Goal: Transaction & Acquisition: Purchase product/service

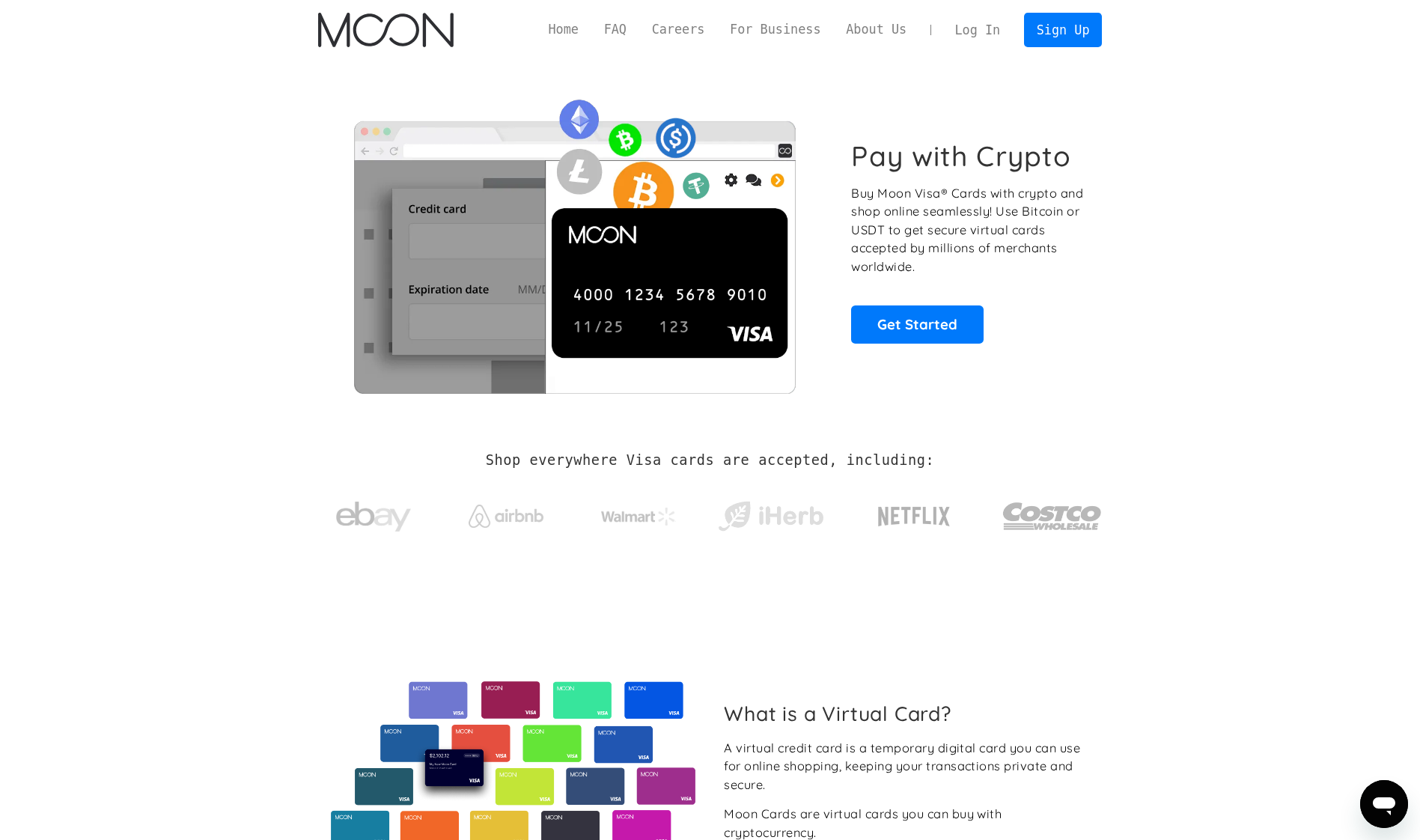
click at [981, 32] on link "Log In" at bounding box center [977, 29] width 70 height 33
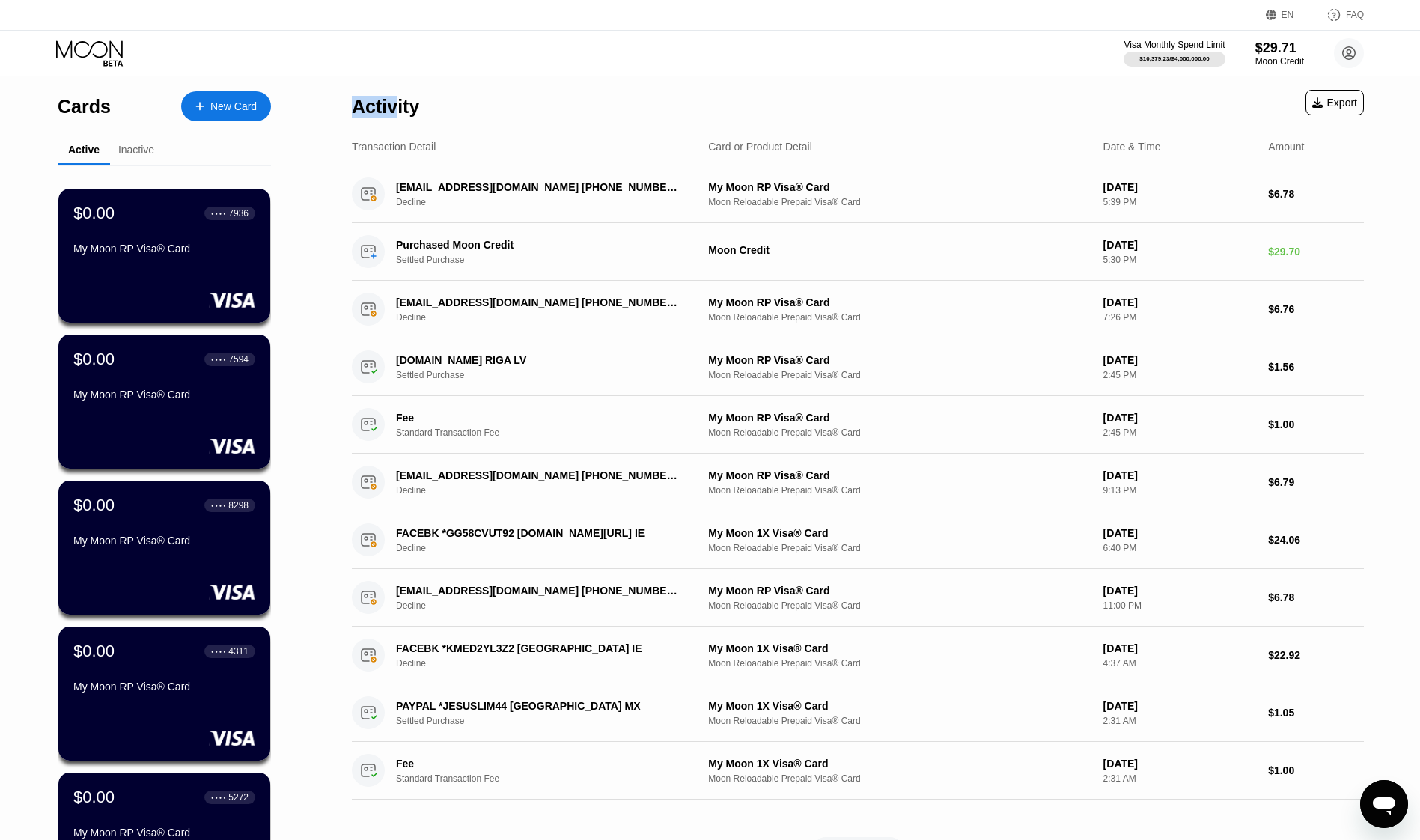
drag, startPoint x: 356, startPoint y: 95, endPoint x: 392, endPoint y: 112, distance: 39.8
click at [392, 112] on div "Activity" at bounding box center [385, 106] width 68 height 22
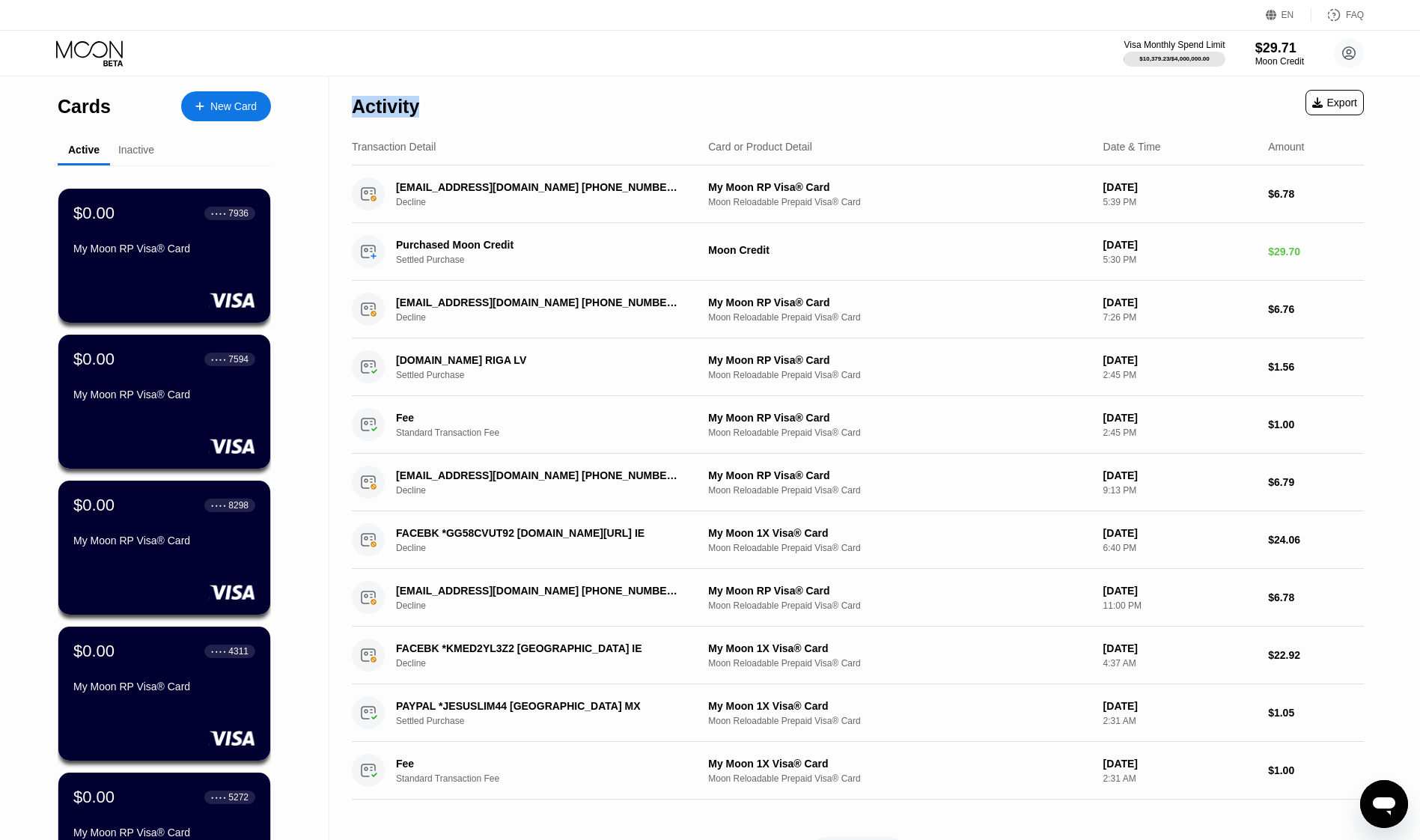
drag, startPoint x: 392, startPoint y: 112, endPoint x: 664, endPoint y: 119, distance: 272.1
click at [664, 119] on div "Activity Export" at bounding box center [857, 102] width 1012 height 53
click at [144, 156] on div "Inactive" at bounding box center [136, 149] width 36 height 12
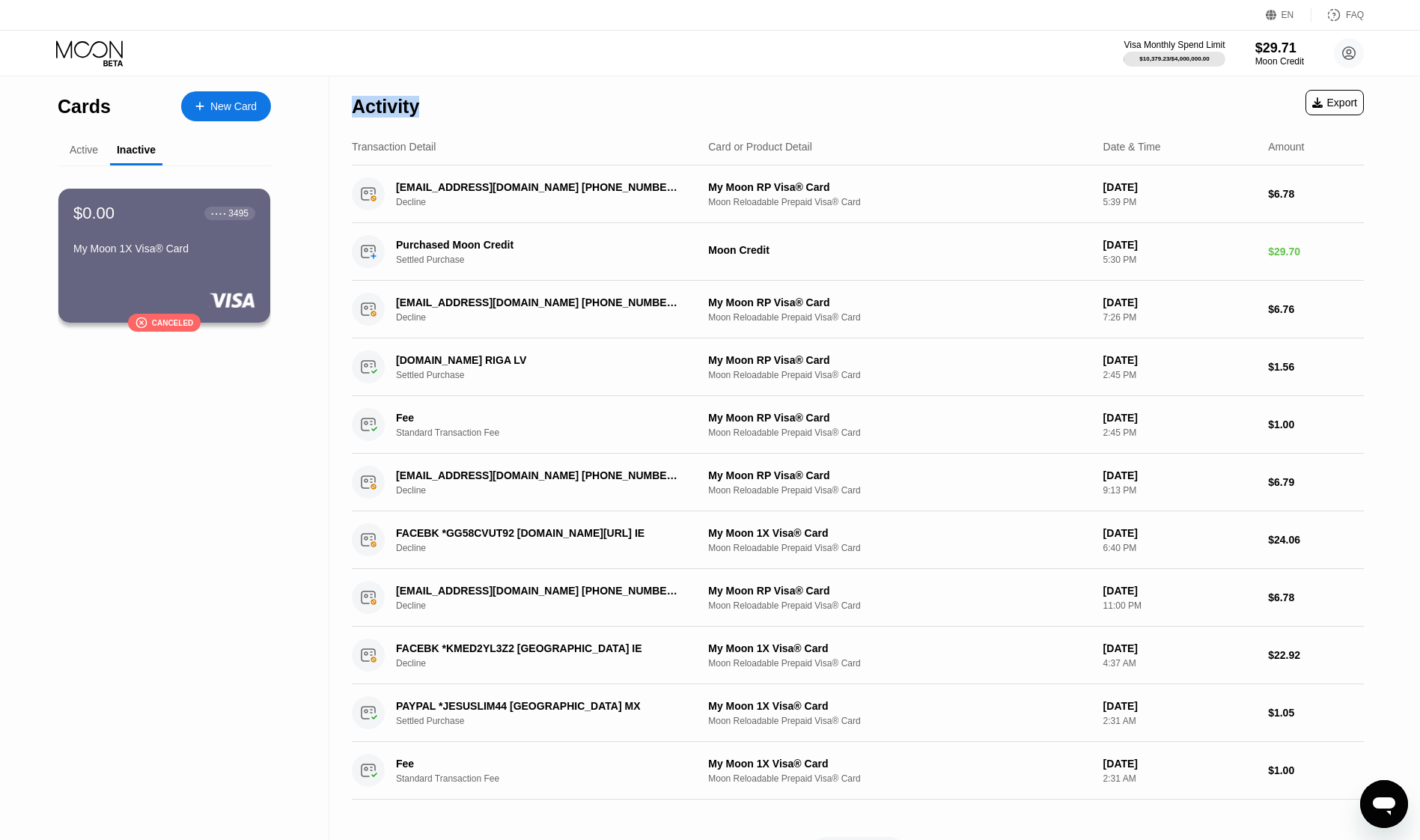
click at [83, 152] on div "Active" at bounding box center [84, 149] width 28 height 12
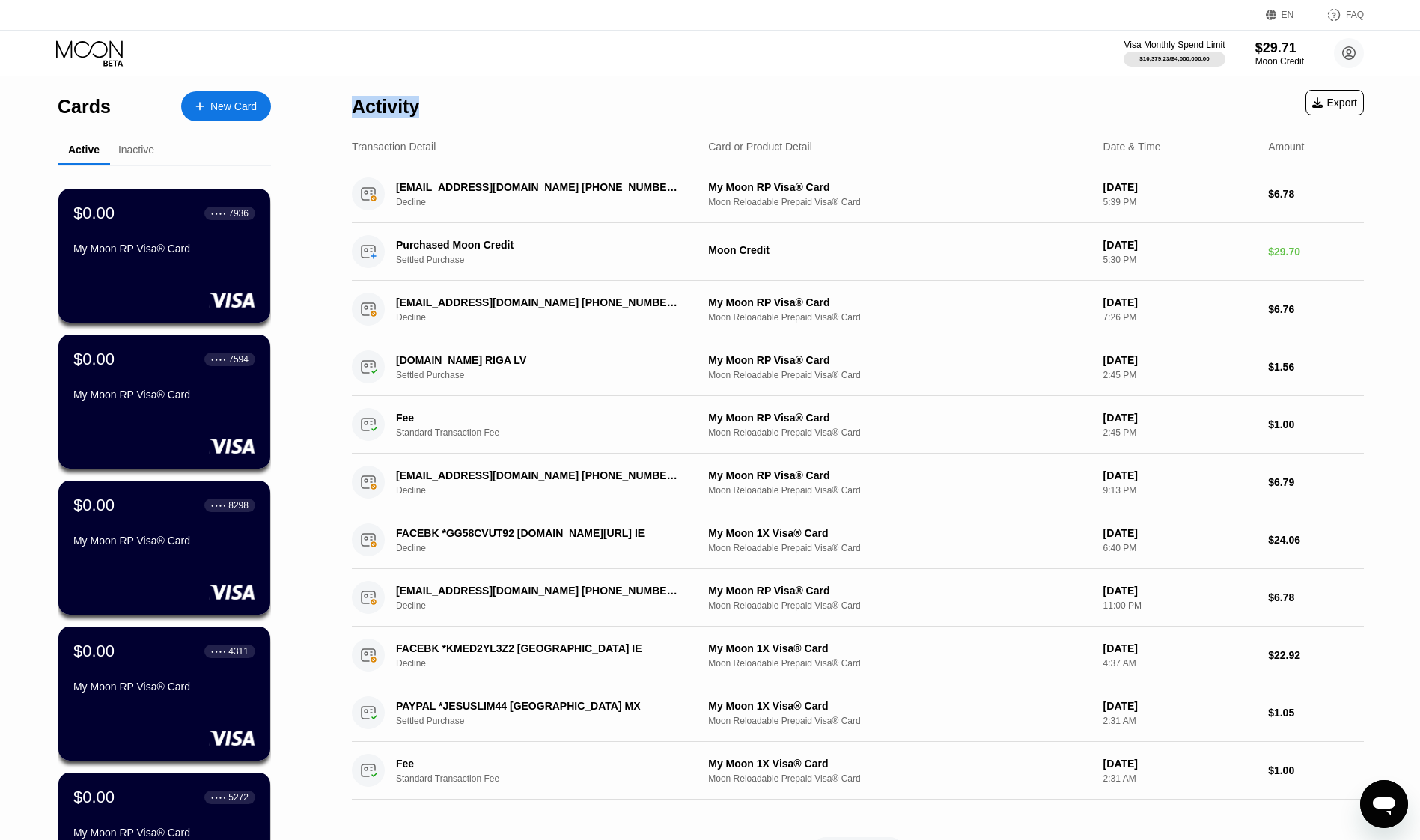
click at [83, 152] on div "Active" at bounding box center [83, 149] width 31 height 12
click at [374, 99] on div "Activity" at bounding box center [385, 106] width 68 height 22
drag, startPoint x: 359, startPoint y: 85, endPoint x: 515, endPoint y: 124, distance: 160.8
click at [524, 127] on div "Activity Export" at bounding box center [857, 102] width 1012 height 53
click at [22, 82] on div "Cards New Card Active Inactive $0.00 ● ● ● ● 7936 My Moon RP Visa® Card $0.00 ●…" at bounding box center [164, 532] width 330 height 911
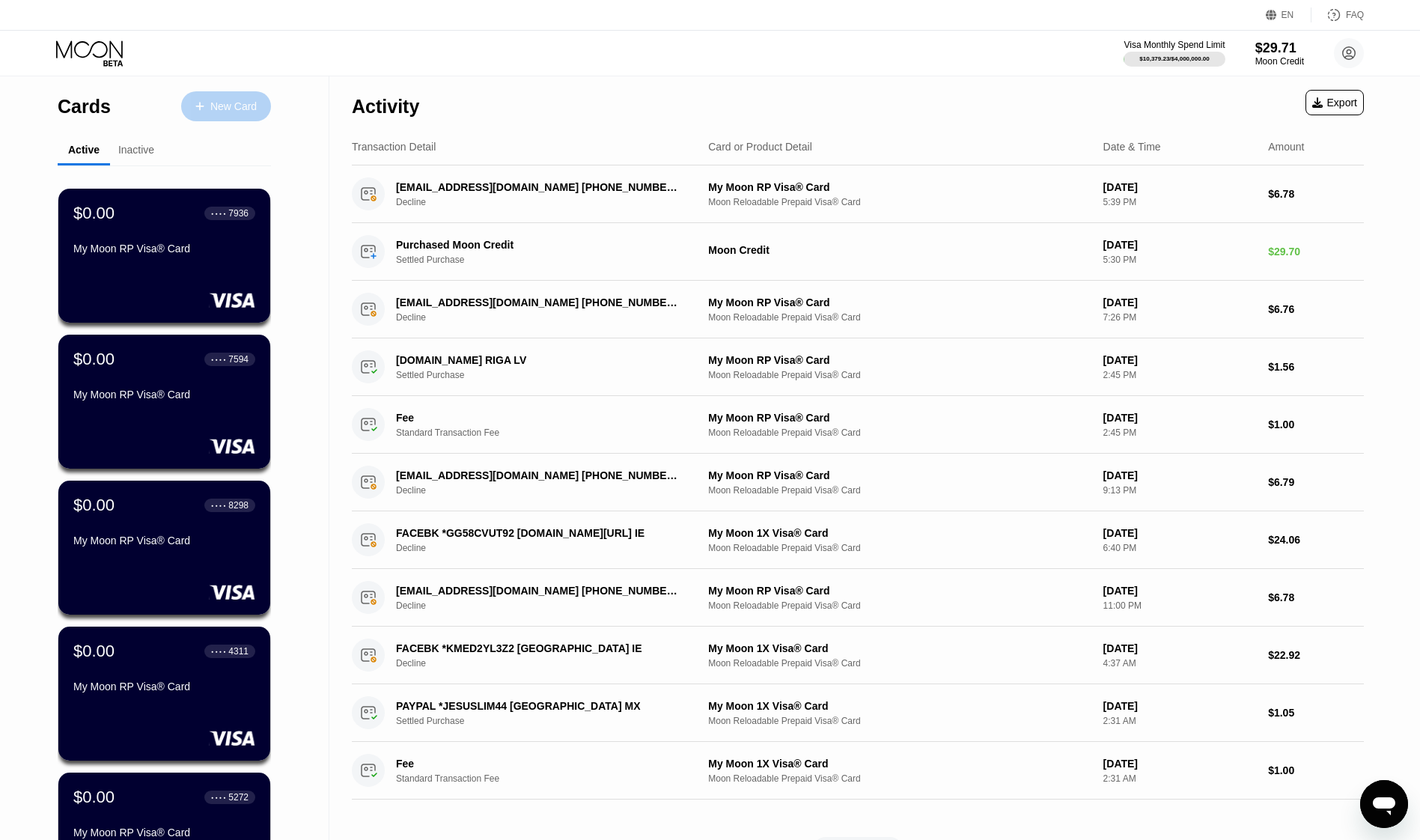
click at [248, 101] on div "New Card" at bounding box center [233, 107] width 46 height 13
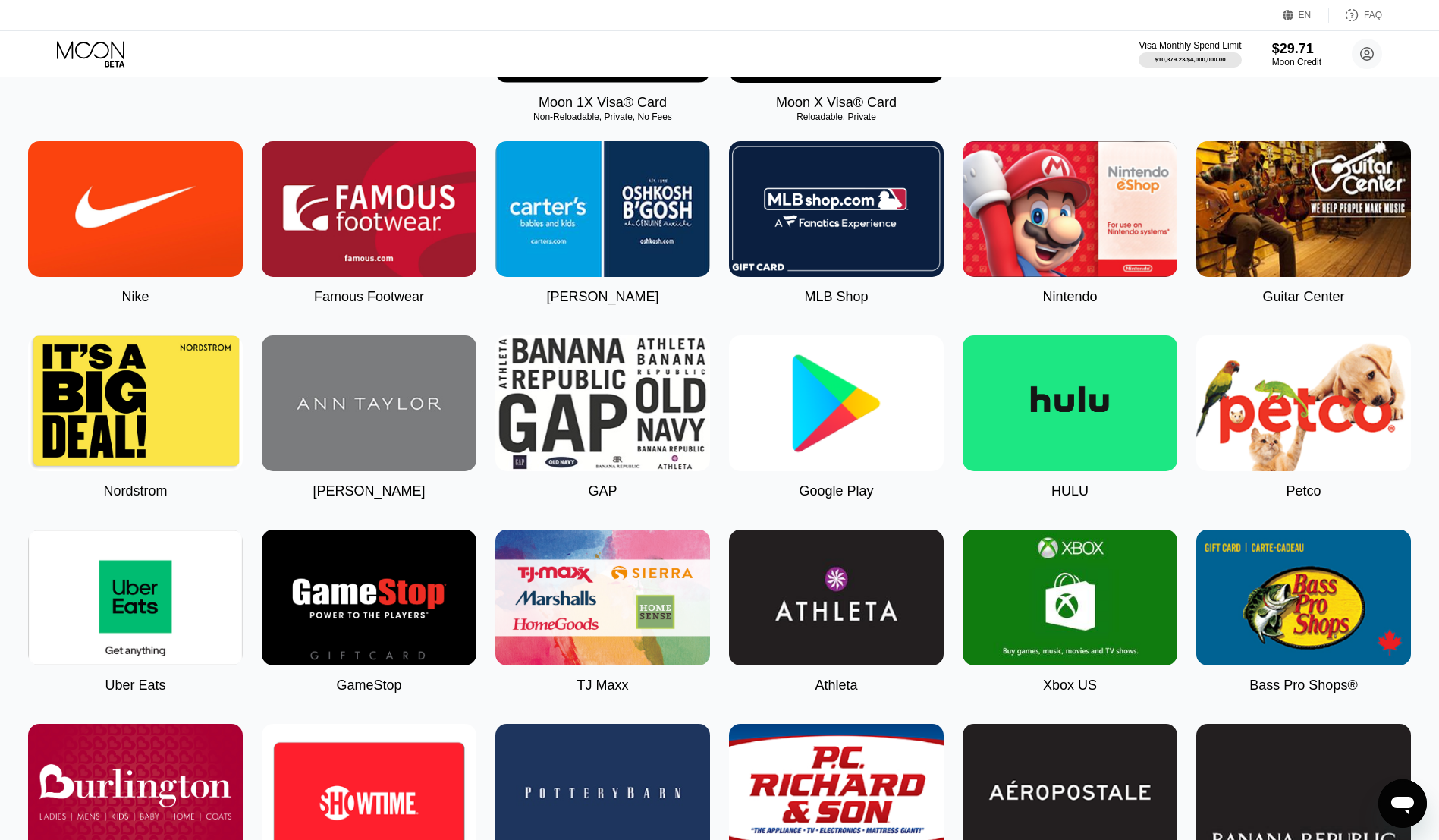
scroll to position [531, 0]
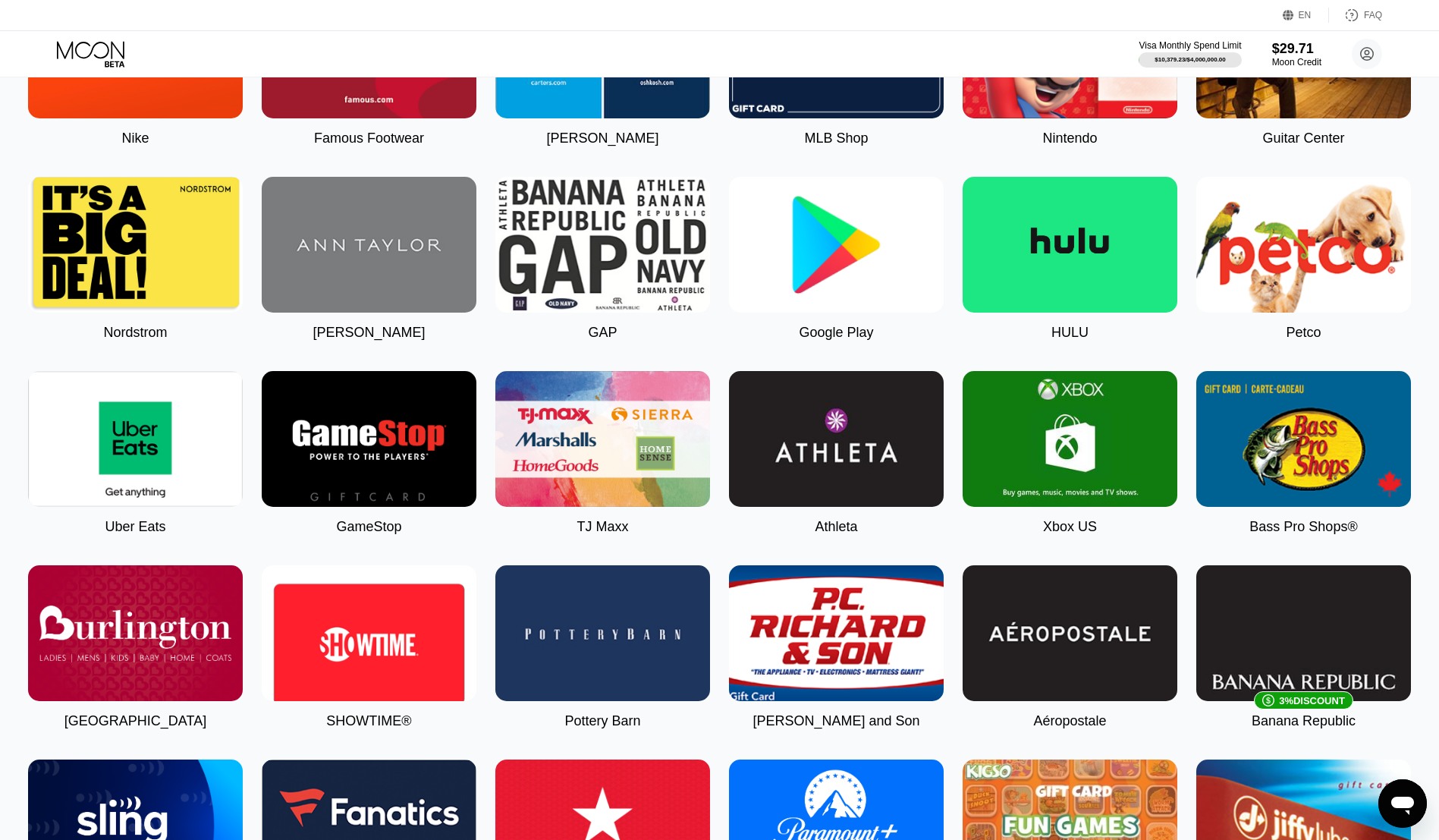
drag, startPoint x: 72, startPoint y: 164, endPoint x: 242, endPoint y: 176, distance: 170.4
drag, startPoint x: 242, startPoint y: 176, endPoint x: 849, endPoint y: 187, distance: 607.1
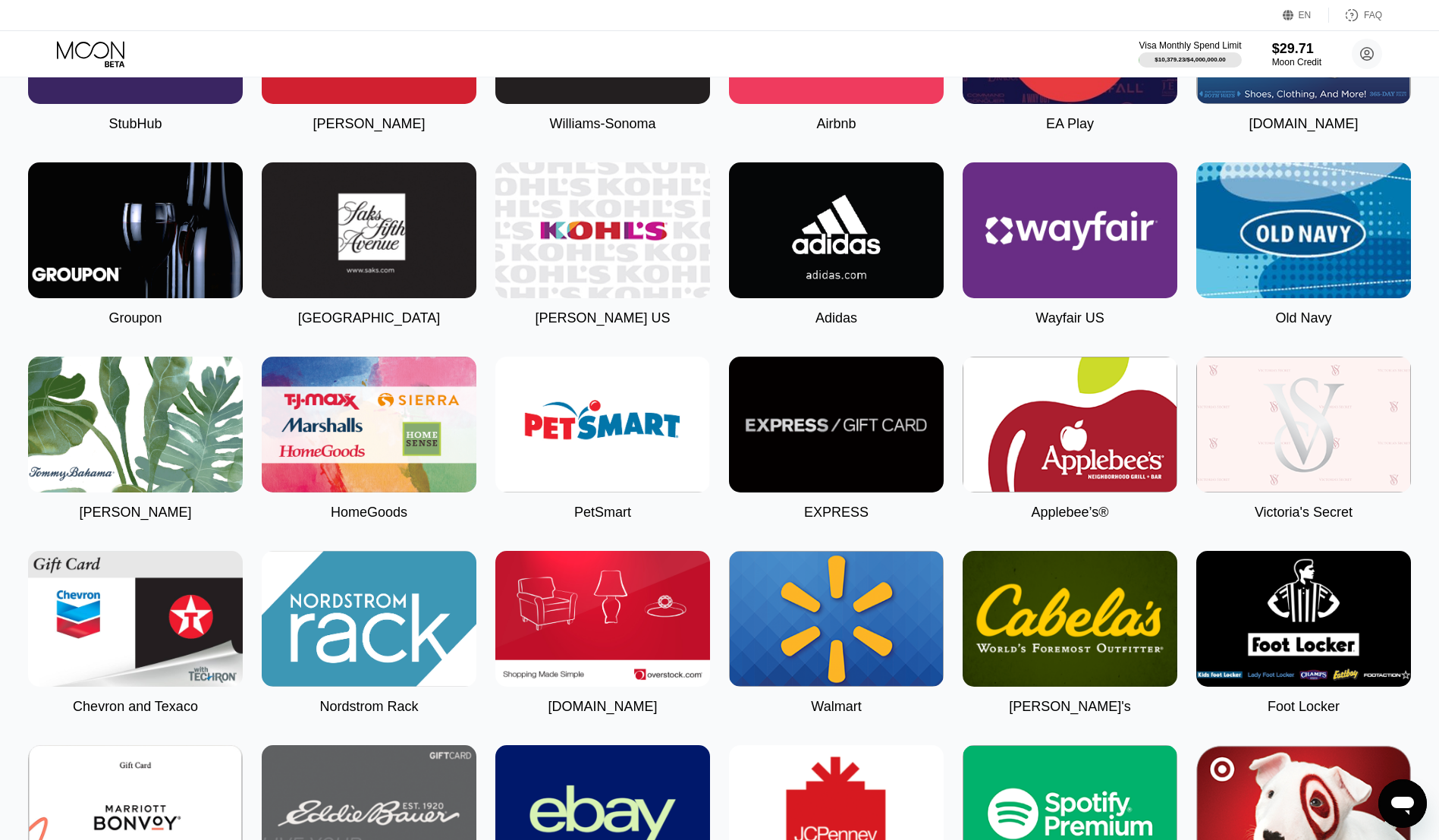
scroll to position [1897, 0]
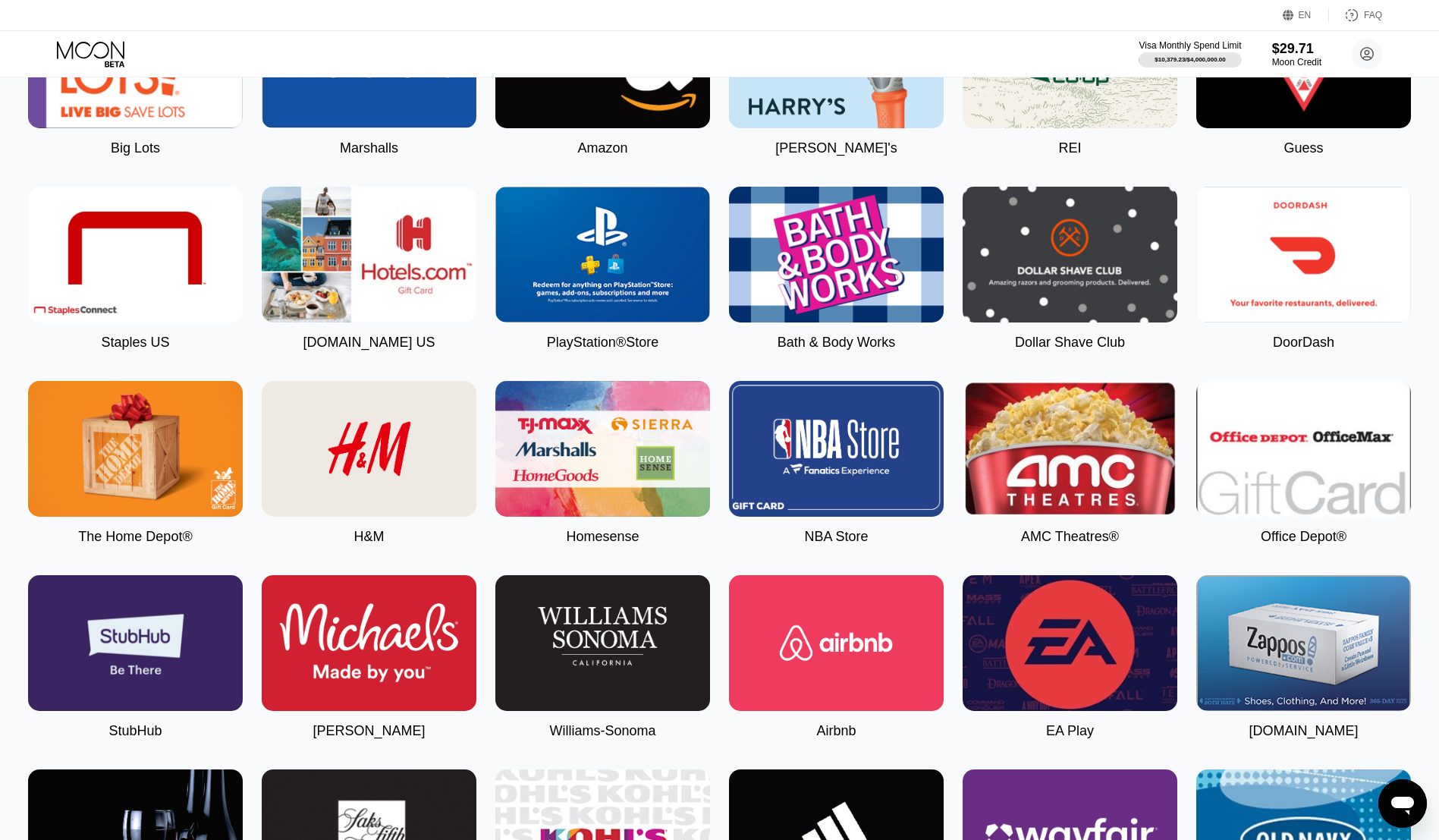
click at [1259, 230] on img at bounding box center [1303, 254] width 214 height 136
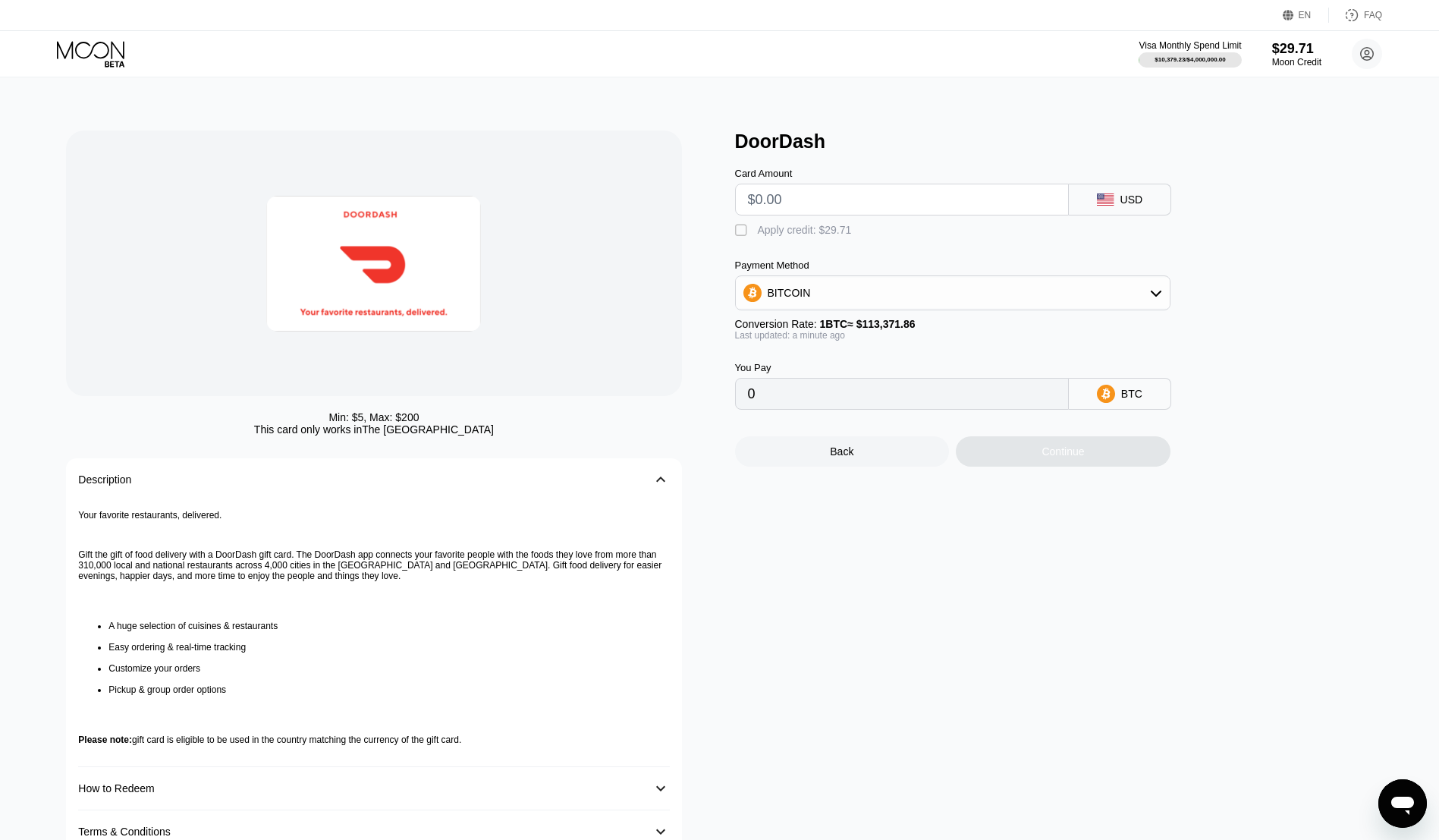
scroll to position [314, 0]
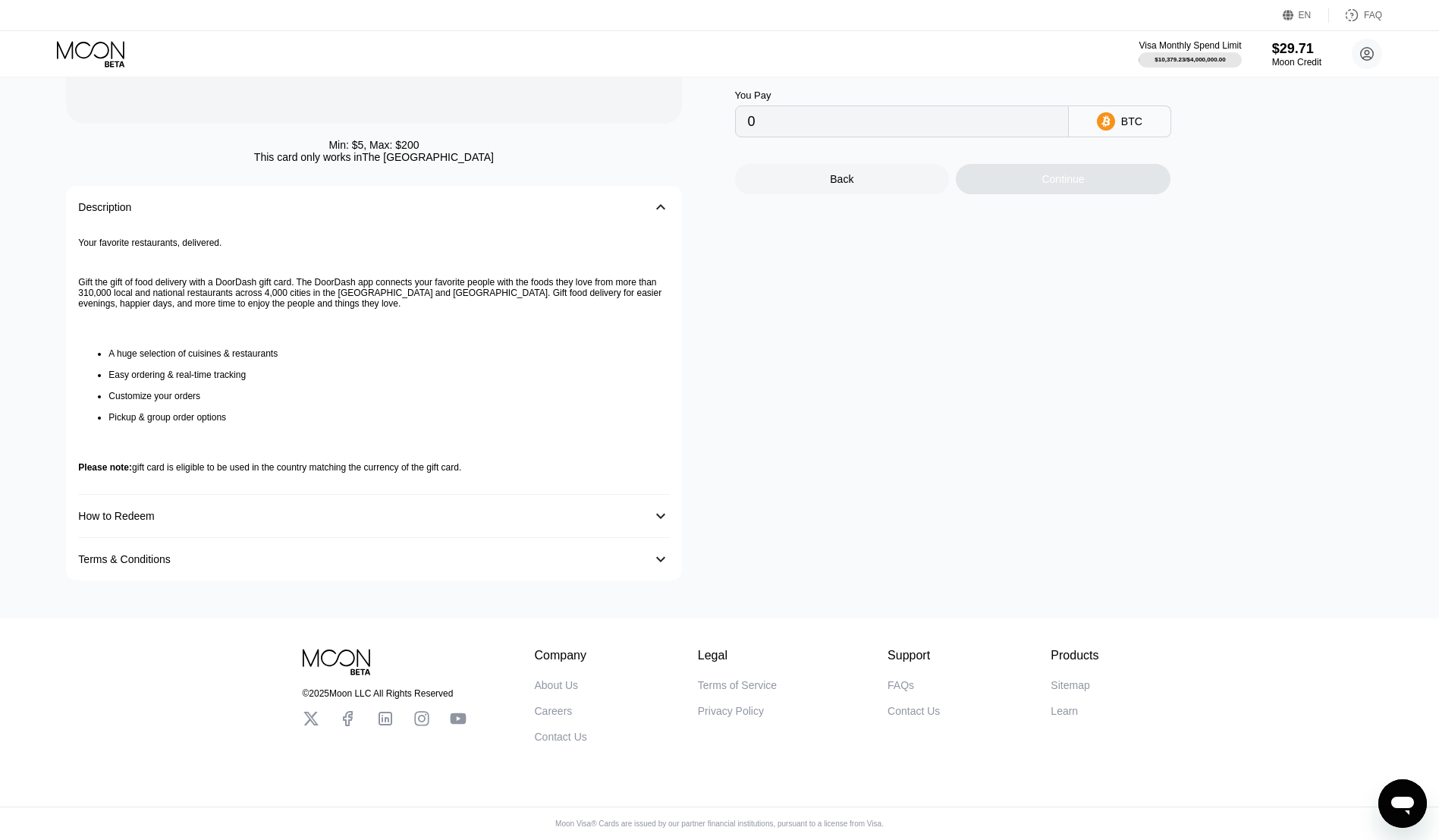
click at [334, 494] on div "How to Redeem 󰅀" at bounding box center [373, 515] width 591 height 43
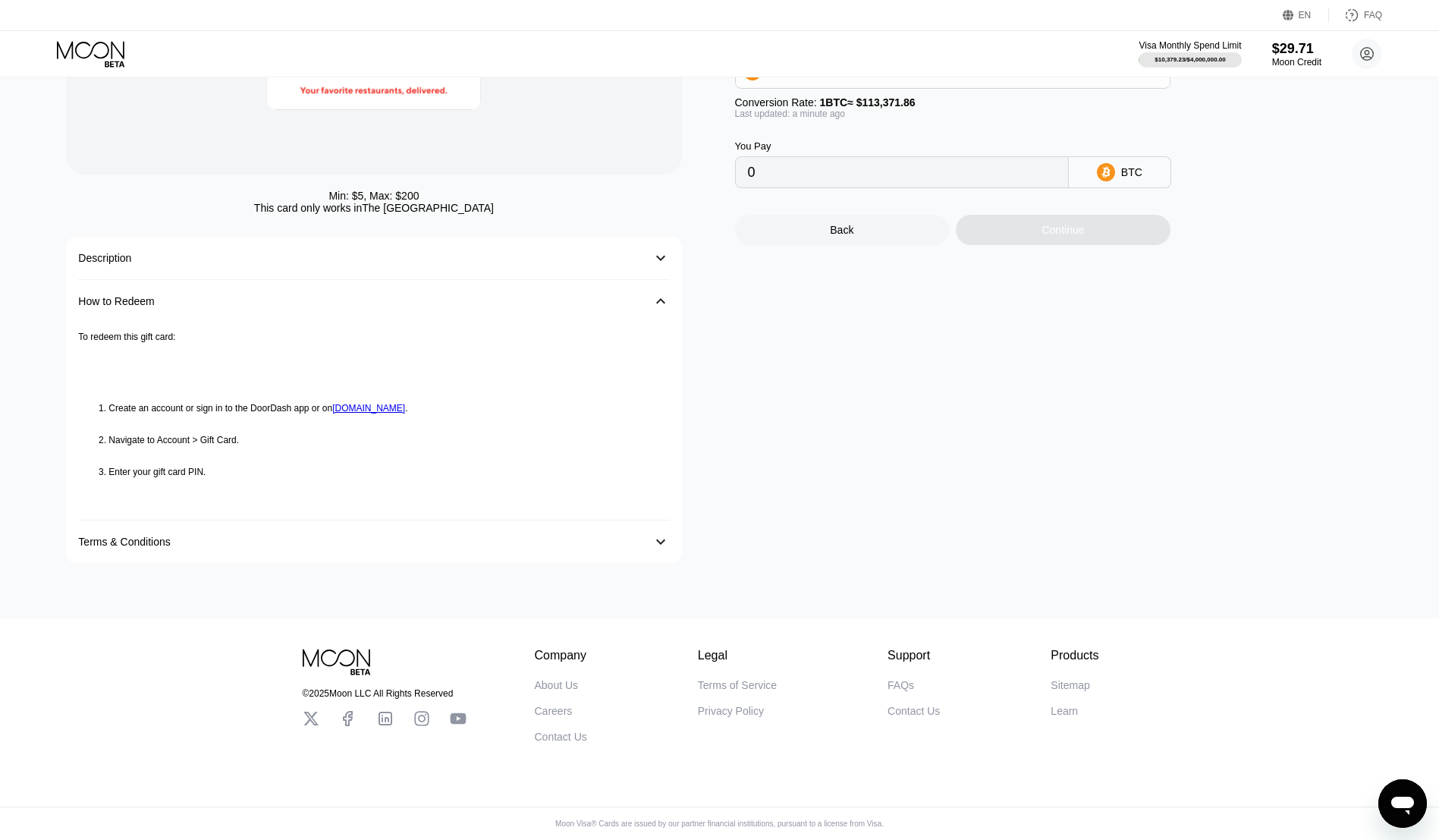
click at [312, 543] on div "Terms & Conditions" at bounding box center [358, 541] width 561 height 12
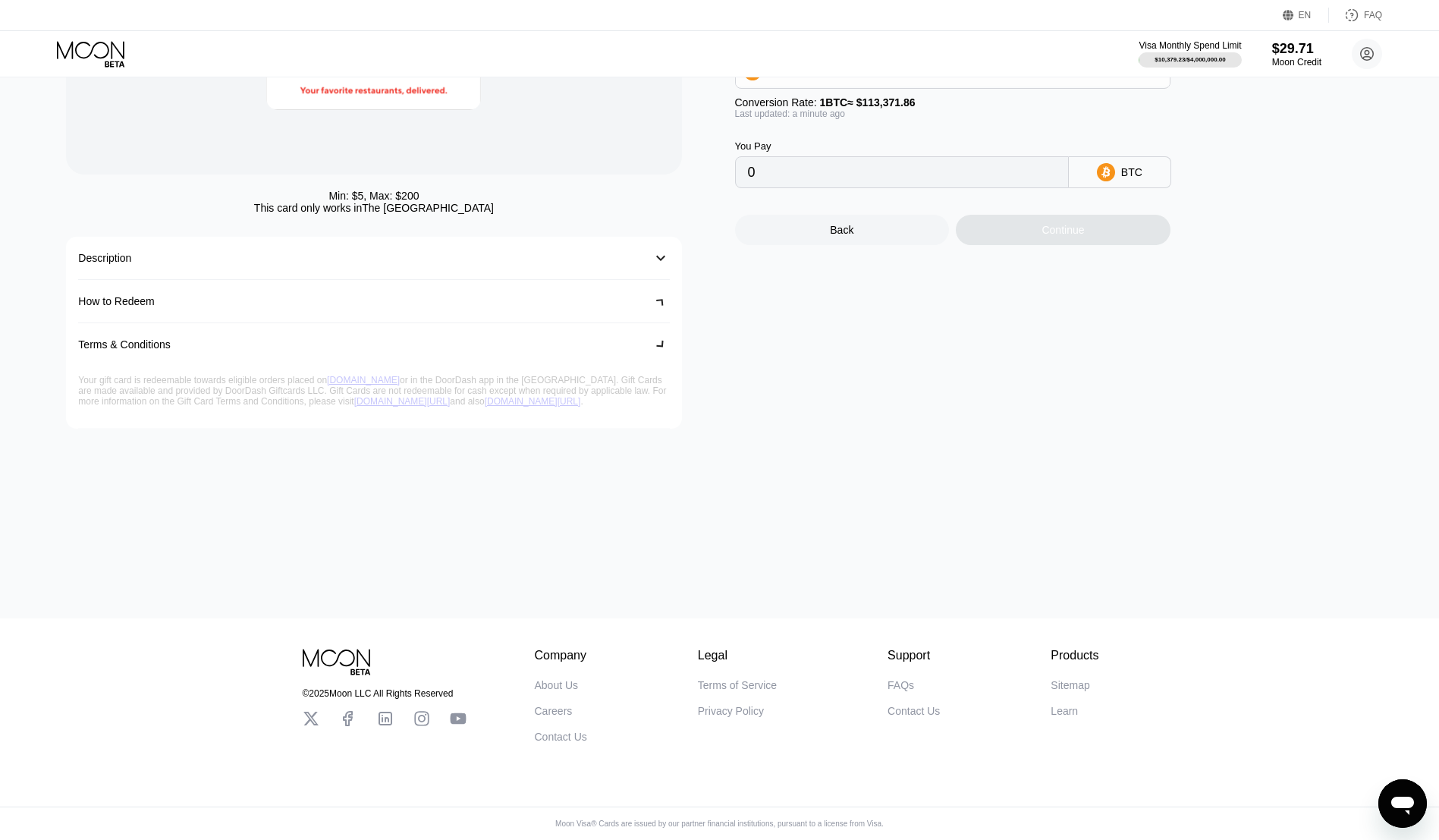
scroll to position [233, 0]
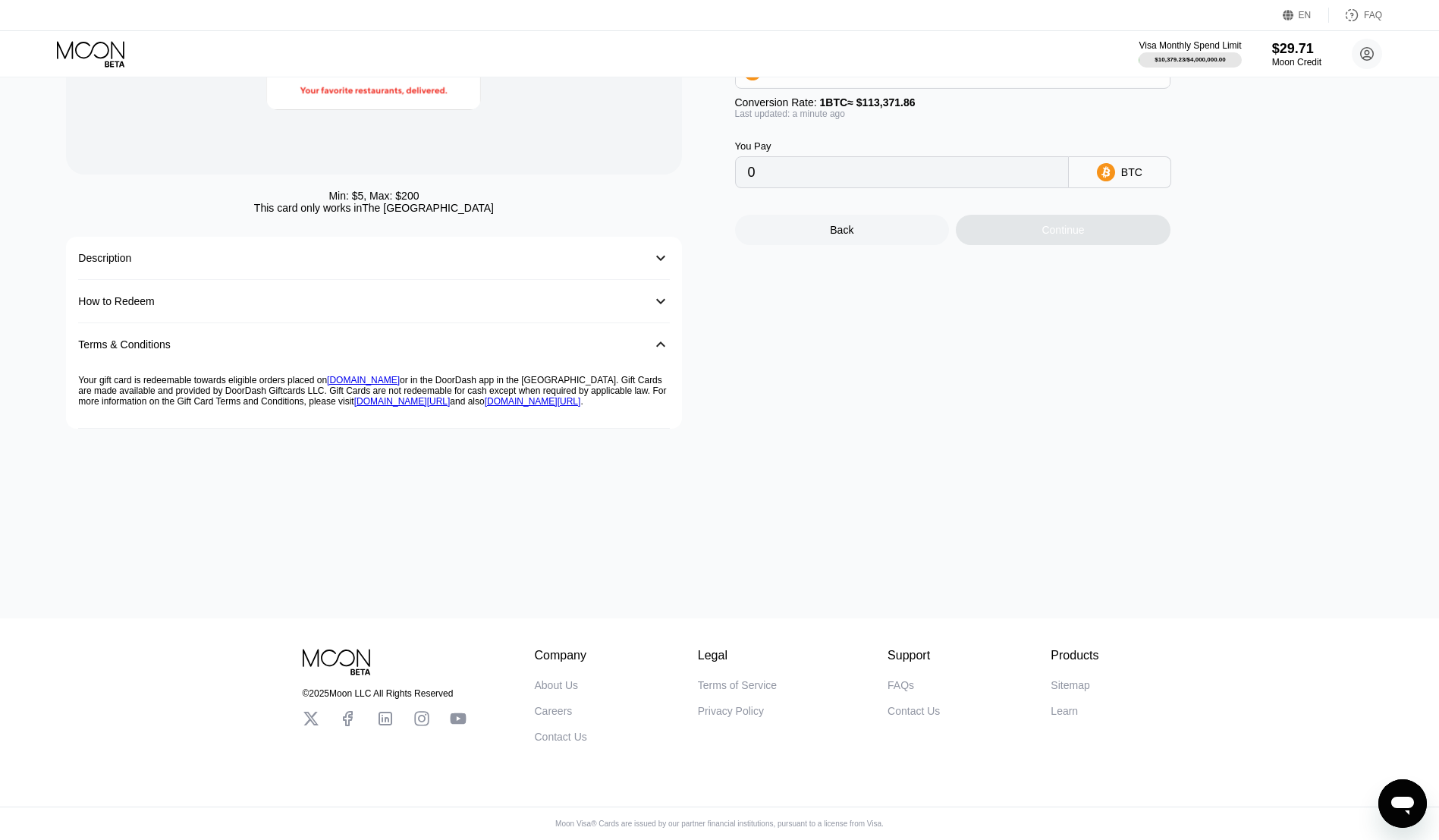
click at [302, 251] on div "Description" at bounding box center [358, 257] width 561 height 12
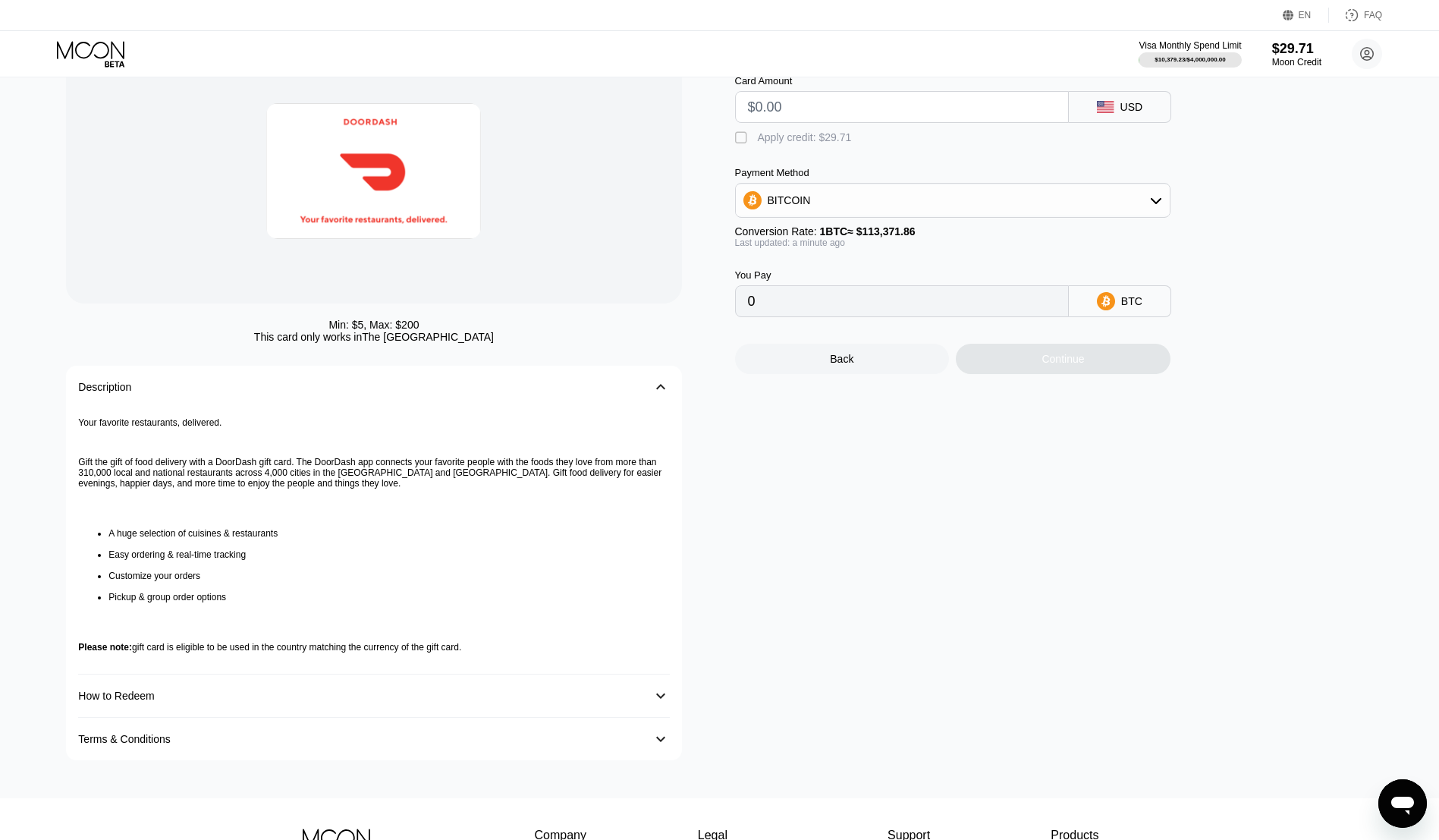
scroll to position [0, 0]
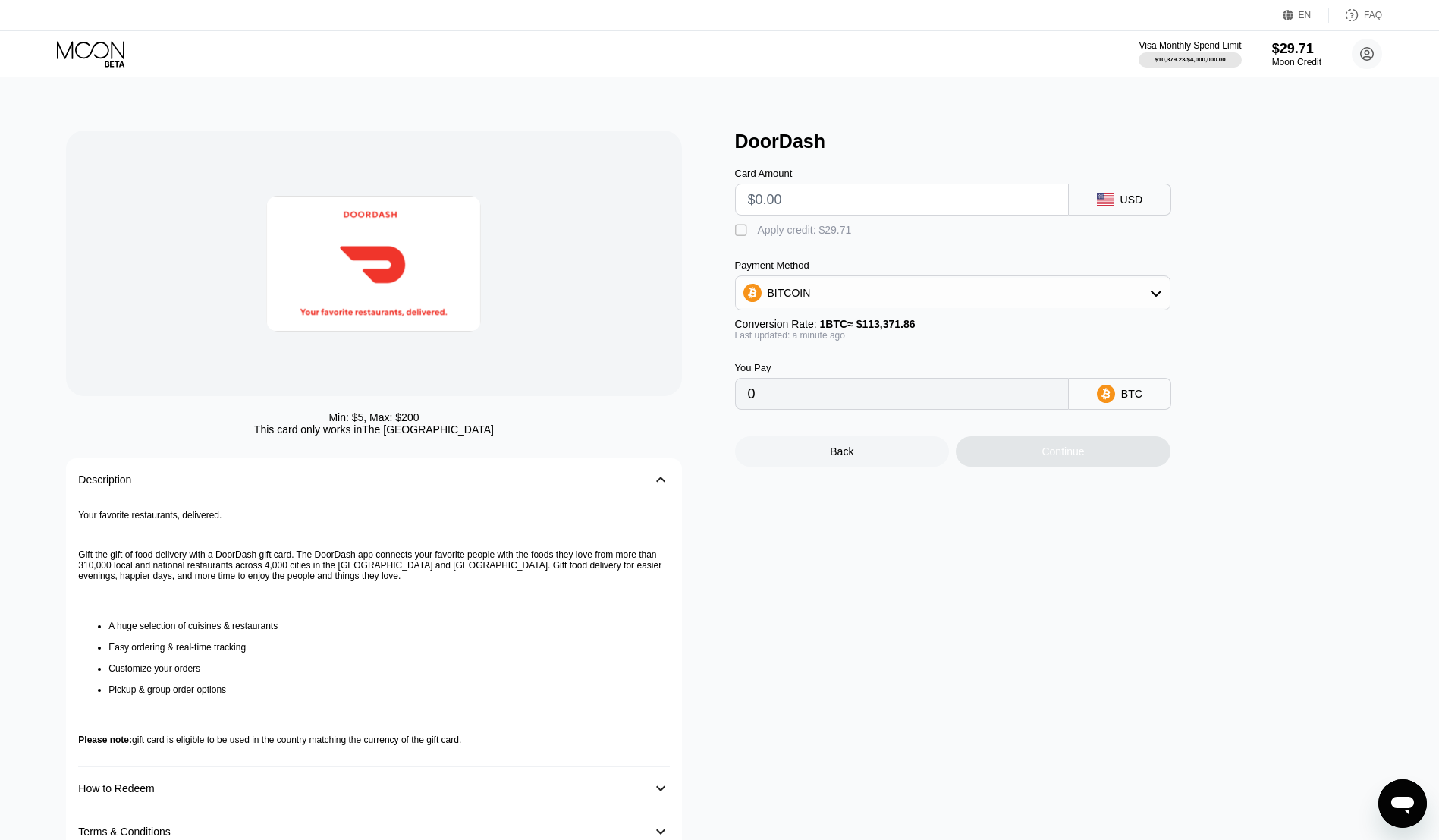
click at [779, 319] on div "Payment Method BITCOIN Conversion Rate: 1 BTC ≈ $113,371.86 Last updated: a min…" at bounding box center [952, 299] width 435 height 81
click at [783, 308] on div "BITCOIN" at bounding box center [953, 293] width 434 height 30
click at [783, 360] on div "USDT on TRON" at bounding box center [952, 368] width 435 height 33
click at [780, 369] on span "USDT on TRON" at bounding box center [809, 368] width 76 height 12
type input "0.00"
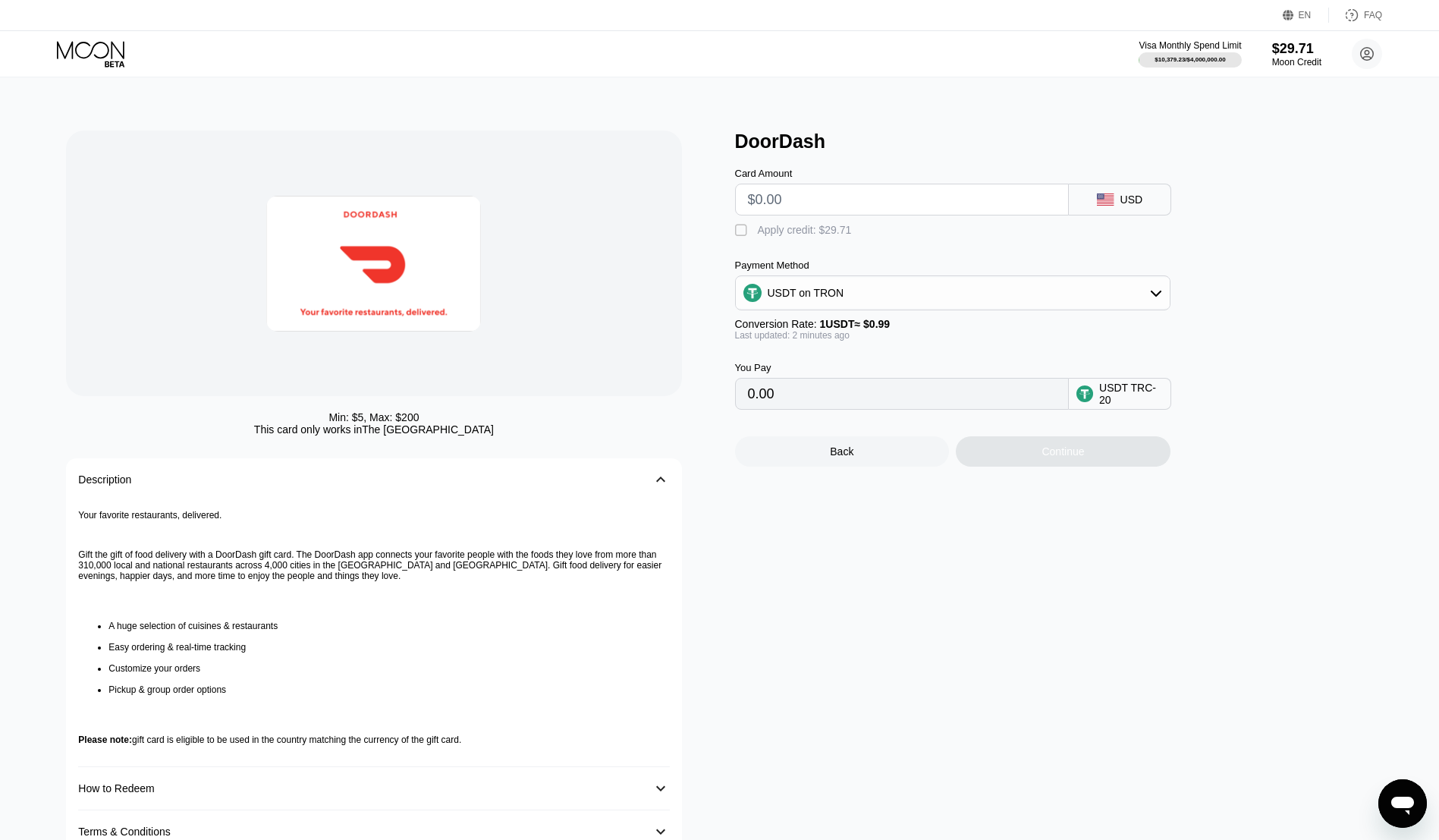
click at [779, 409] on input "0.00" at bounding box center [902, 394] width 308 height 30
drag, startPoint x: 779, startPoint y: 410, endPoint x: 1006, endPoint y: 373, distance: 230.0
click at [975, 364] on div "You Pay 0.00 USDT TRC-20" at bounding box center [978, 375] width 486 height 69
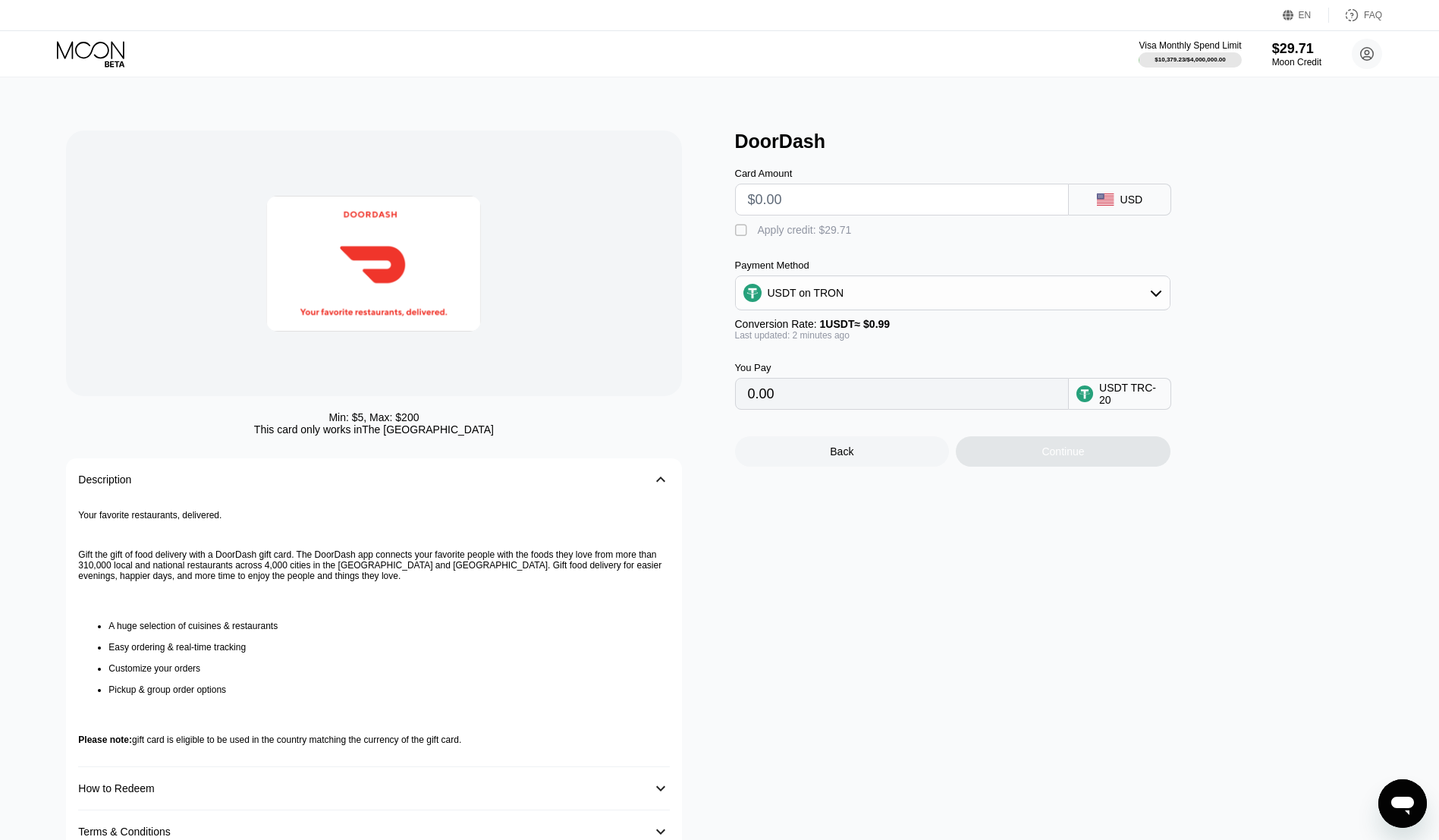
click at [1134, 405] on div "USDT TRC-20" at bounding box center [1130, 393] width 64 height 24
drag, startPoint x: 1134, startPoint y: 405, endPoint x: 830, endPoint y: 338, distance: 311.3
click at [830, 330] on span "1 USDT ≈ $0.99" at bounding box center [855, 324] width 70 height 12
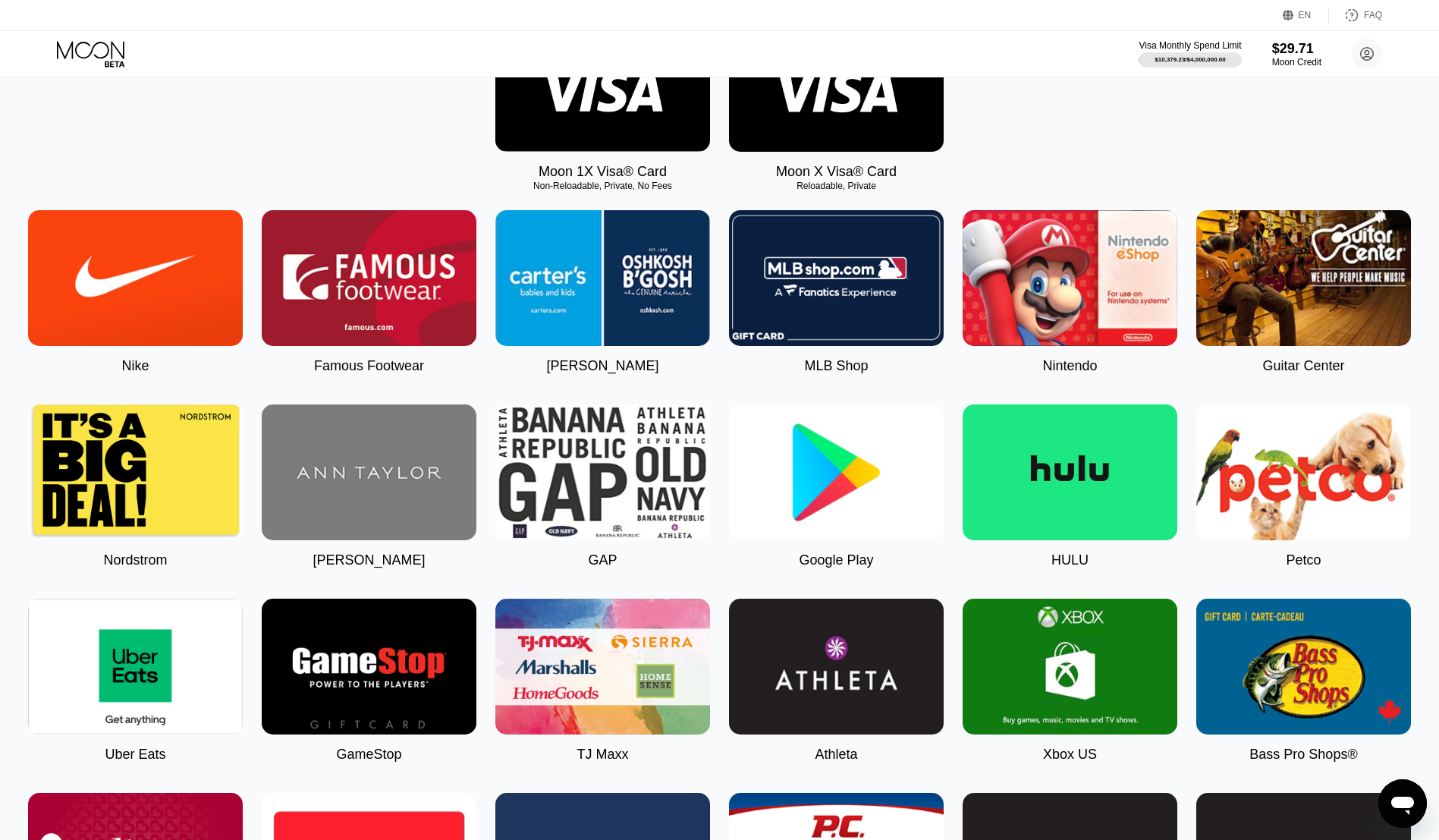
scroll to position [151, 0]
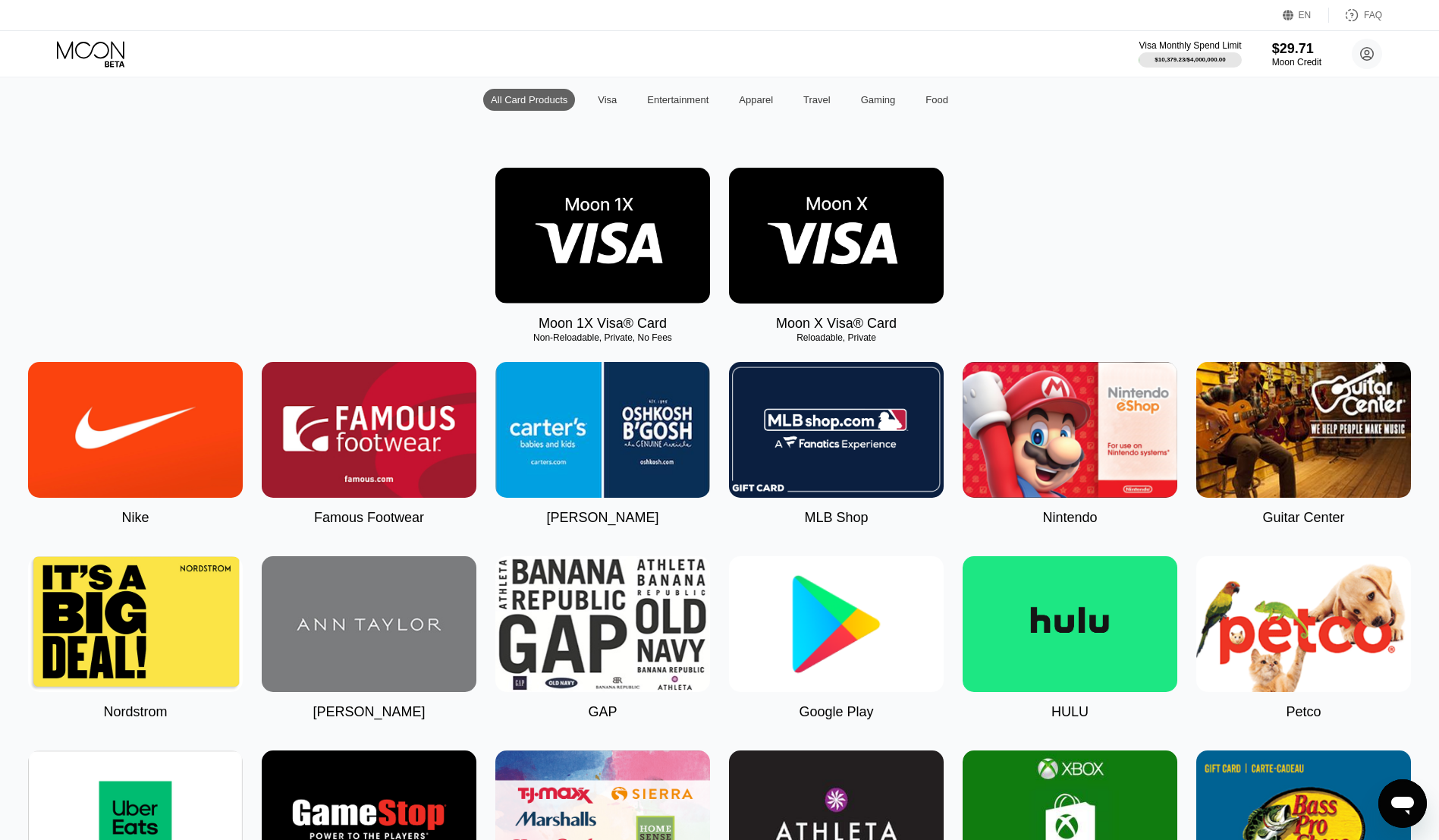
drag, startPoint x: 1099, startPoint y: 306, endPoint x: 1436, endPoint y: 539, distance: 409.7
click at [1210, 432] on img at bounding box center [1303, 430] width 214 height 136
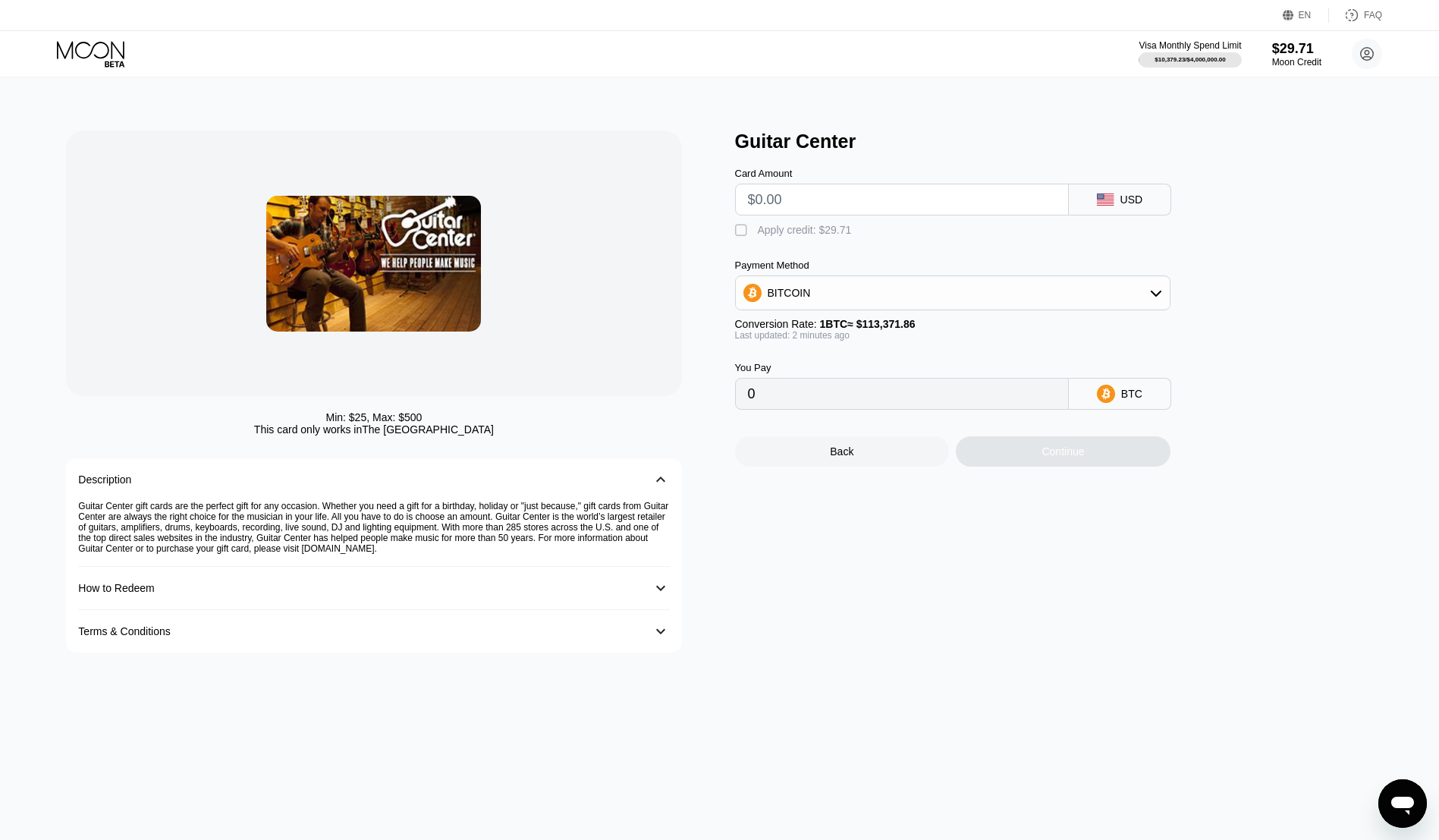
click at [275, 594] on div "How to Redeem" at bounding box center [358, 588] width 561 height 12
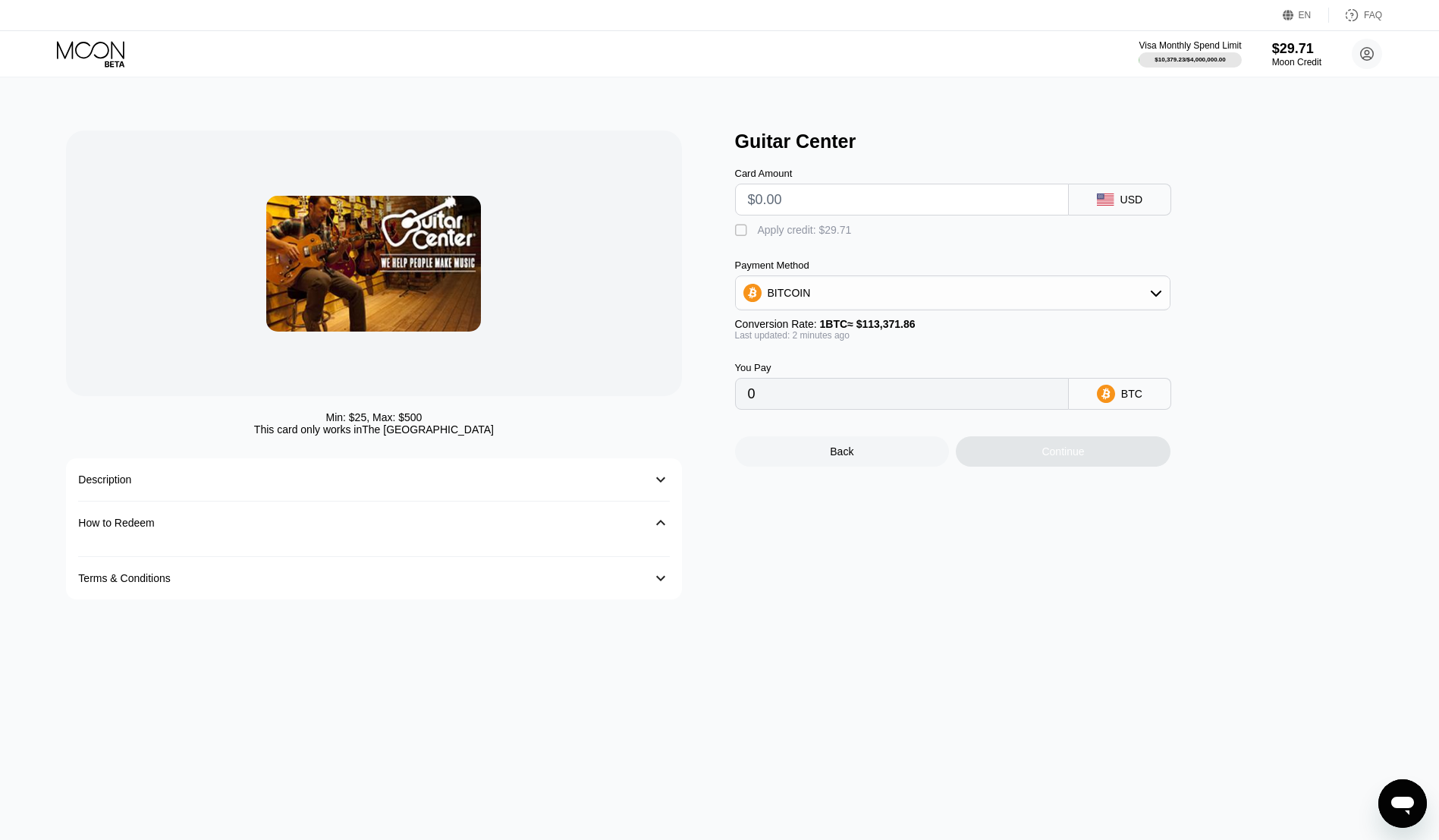
click at [277, 584] on div "Terms & Conditions" at bounding box center [358, 578] width 561 height 12
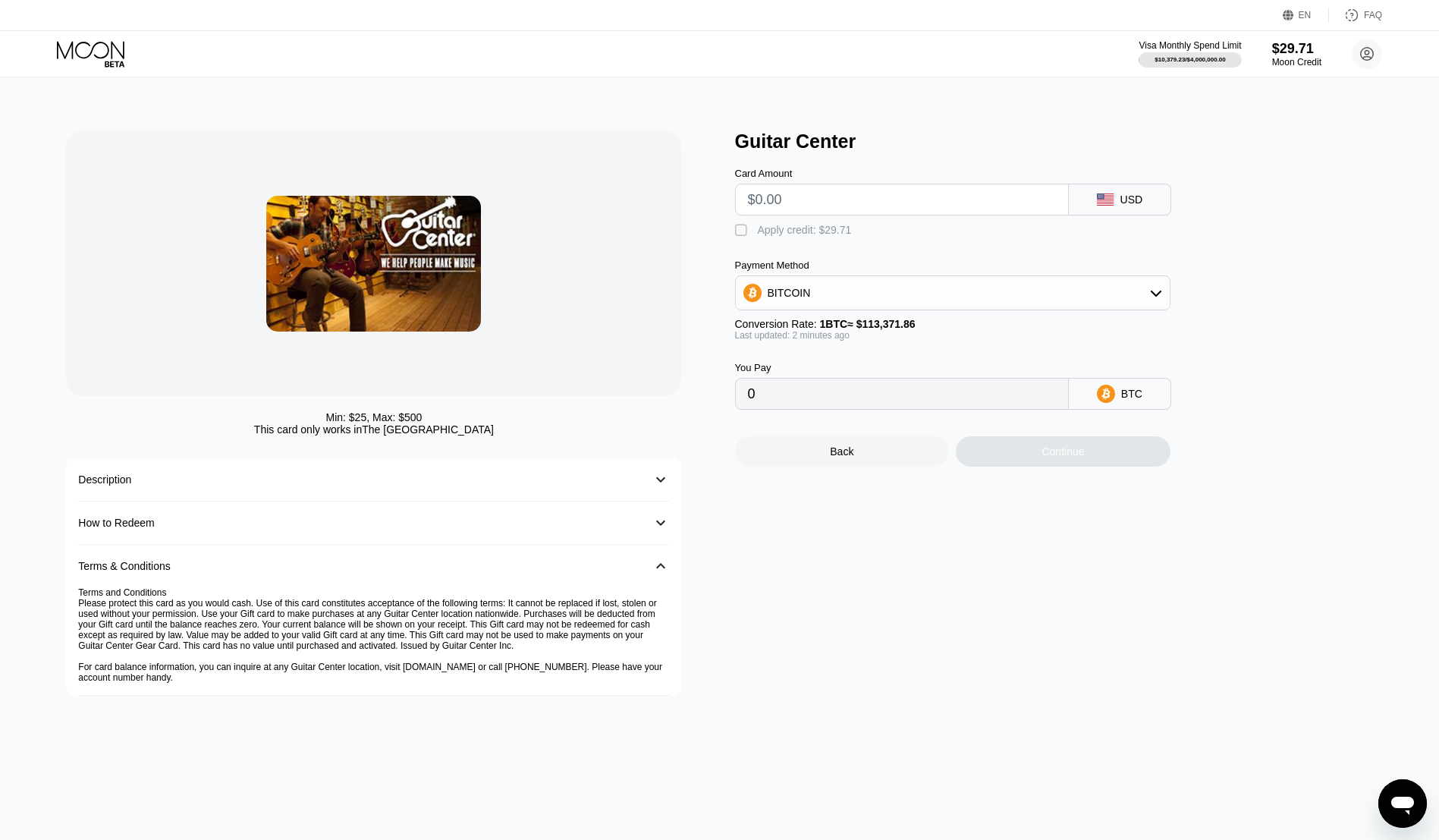
click at [274, 540] on div "How to Redeem 󰅀" at bounding box center [373, 523] width 591 height 43
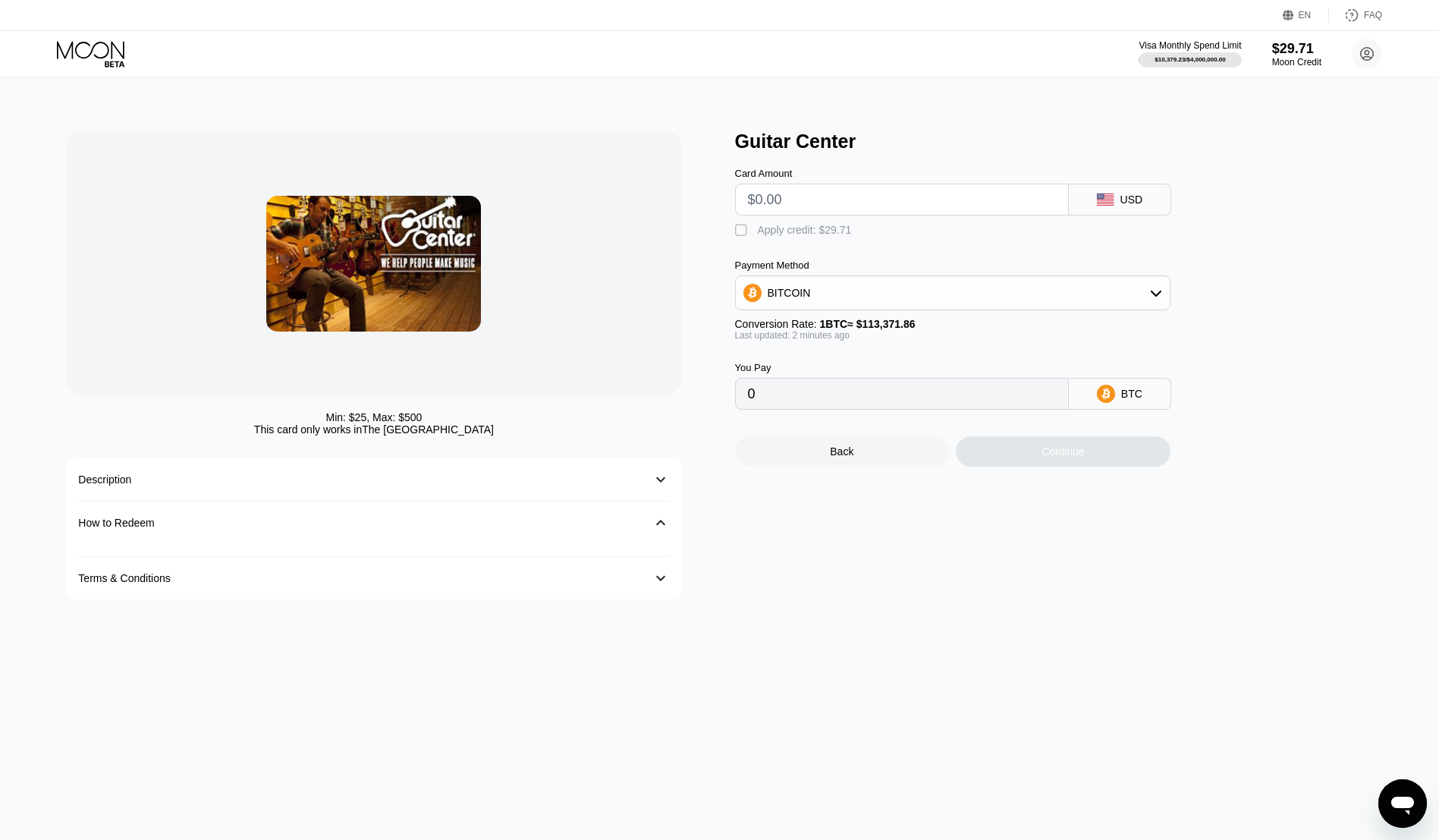
click at [288, 492] on div "Description 󰅀" at bounding box center [373, 479] width 591 height 43
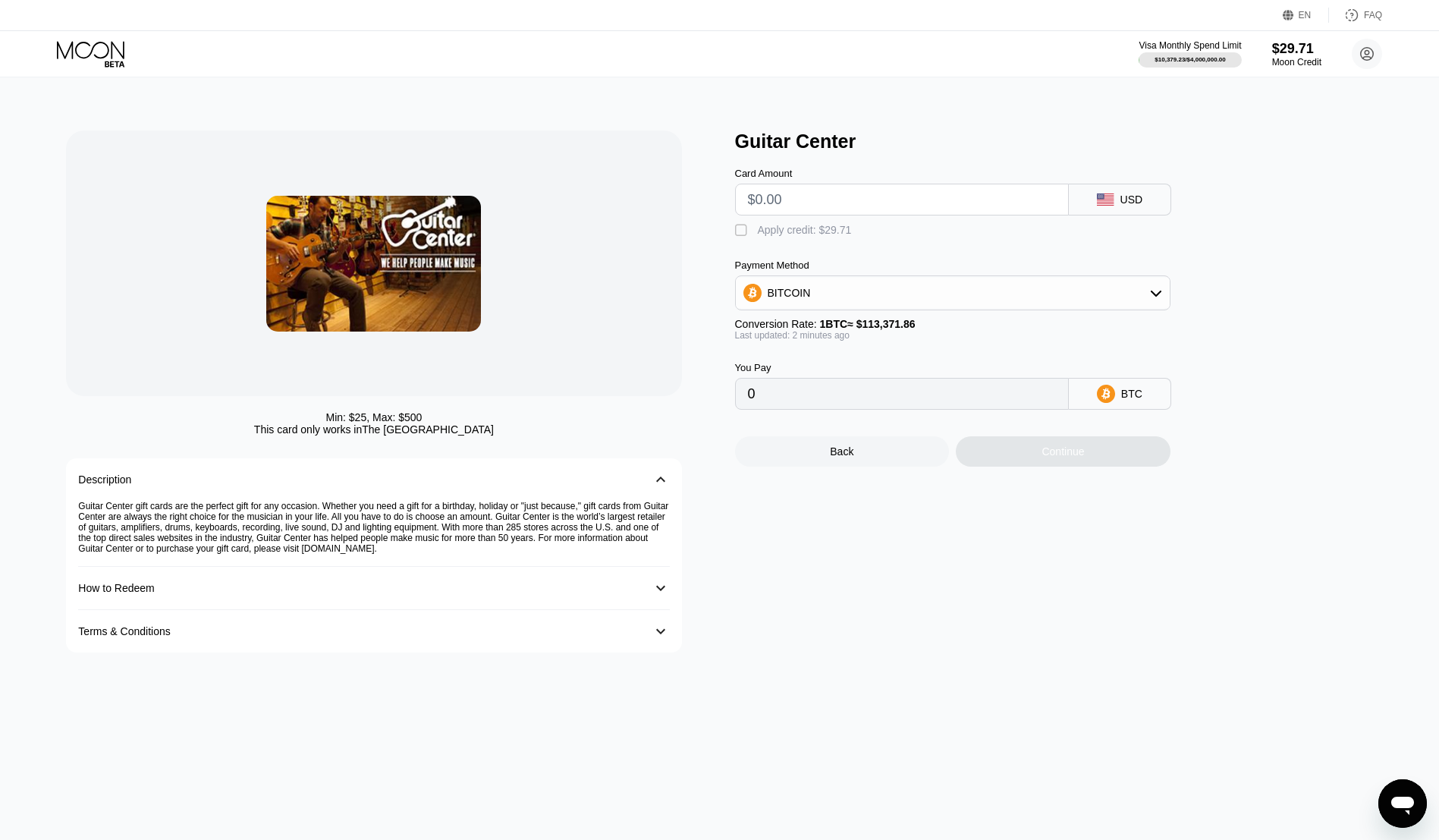
click at [136, 594] on div "How to Redeem" at bounding box center [116, 588] width 76 height 12
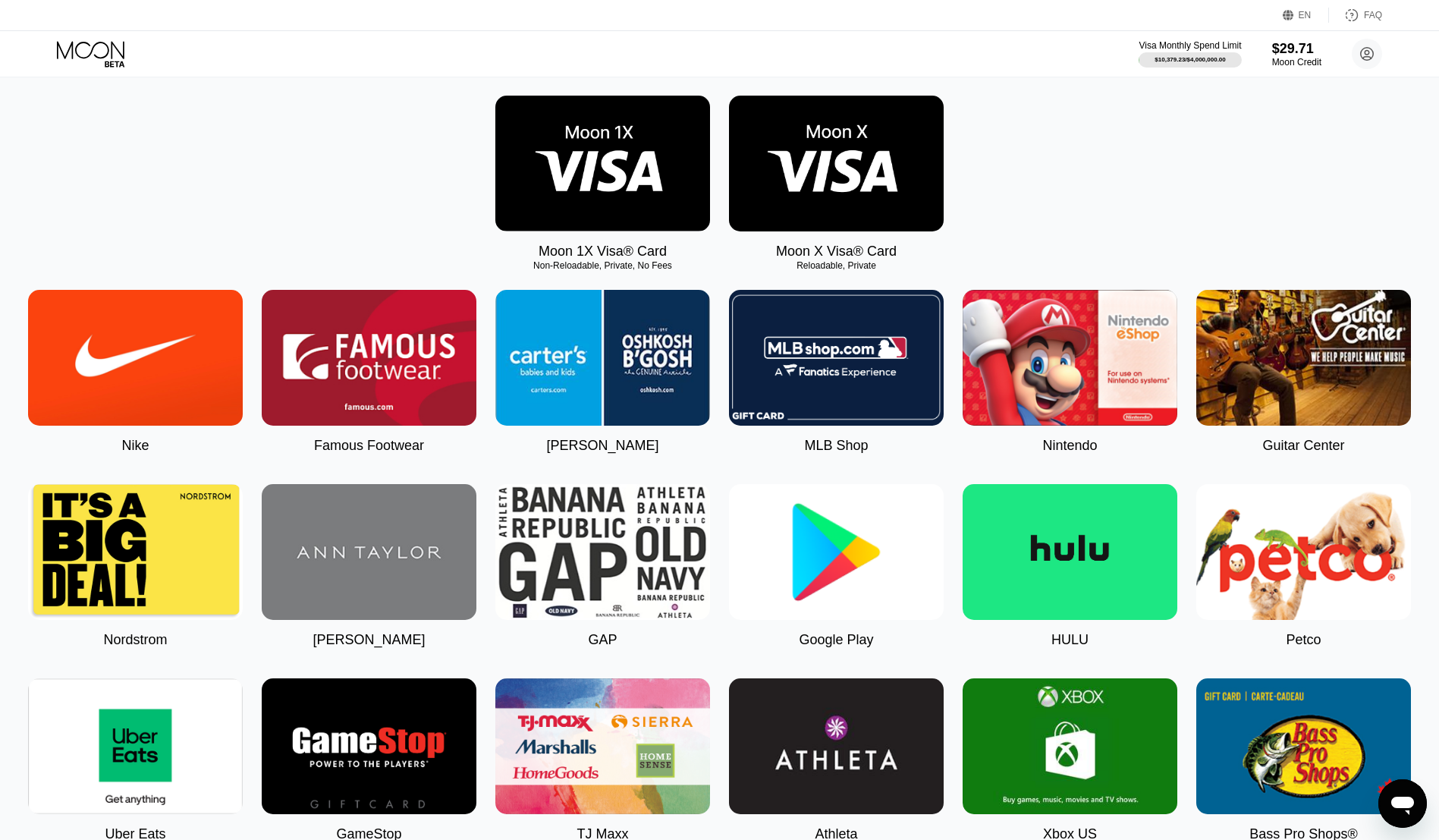
scroll to position [379, 0]
